Goal: Check status: Check status

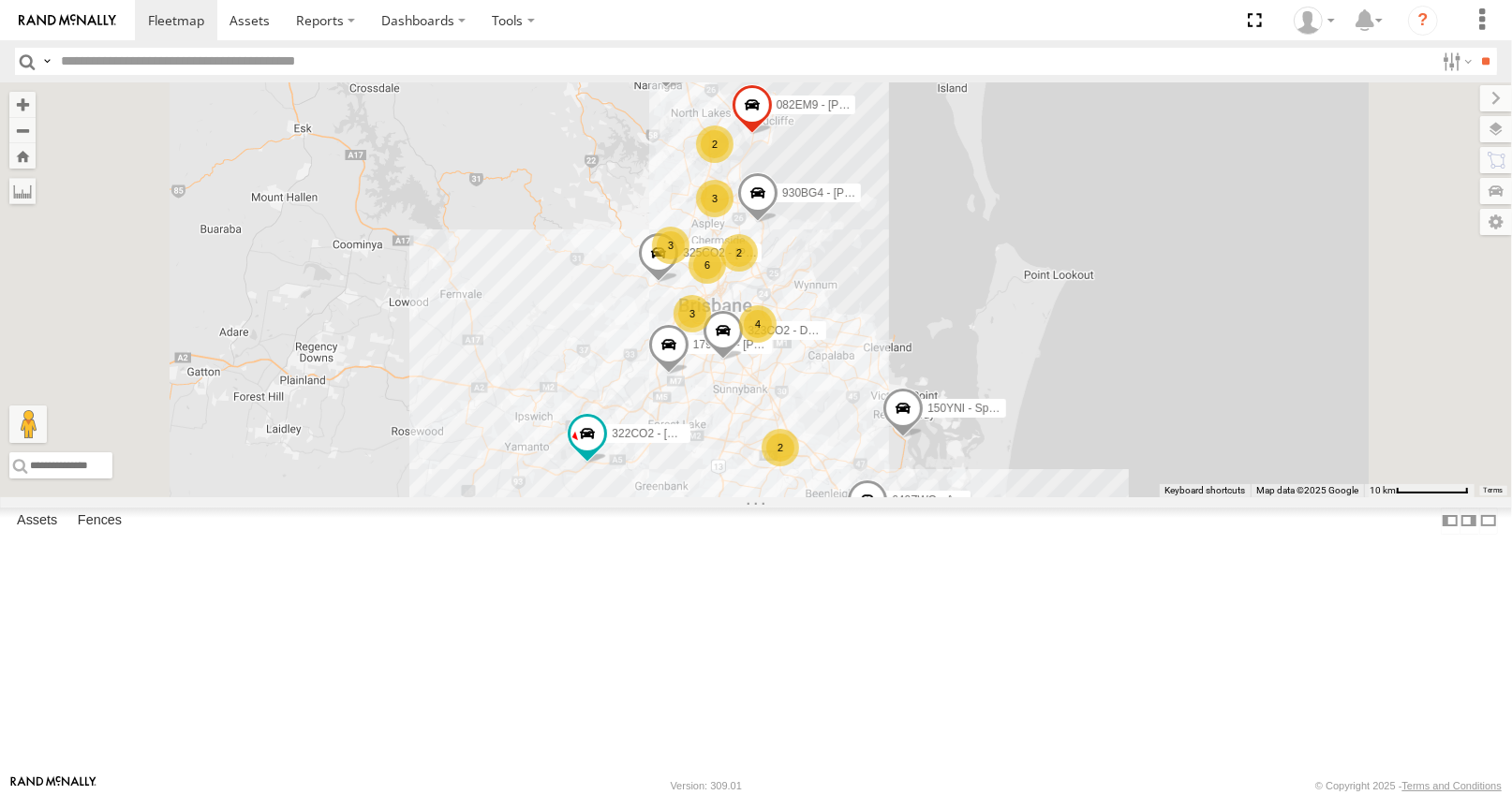
scroll to position [92, 0]
click at [0, 0] on div "Electrical" at bounding box center [0, 0] width 0 height 0
